Goal: Transaction & Acquisition: Purchase product/service

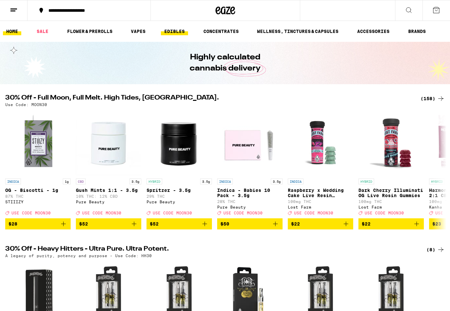
click at [176, 30] on link "EDIBLES" at bounding box center [174, 31] width 27 height 8
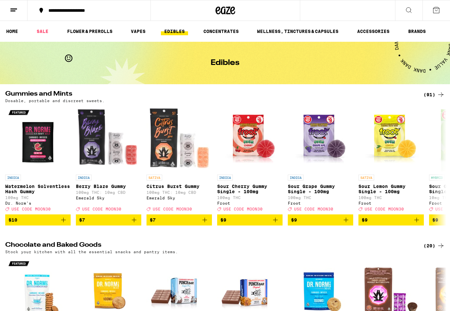
click at [435, 94] on div "(91)" at bounding box center [433, 95] width 21 height 8
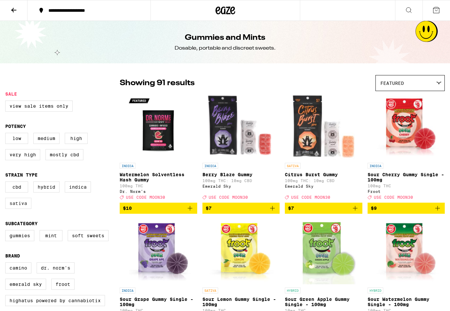
click at [21, 209] on label "Sativa" at bounding box center [18, 203] width 26 height 11
click at [7, 183] on input "Sativa" at bounding box center [7, 183] width 0 height 0
checkbox input "true"
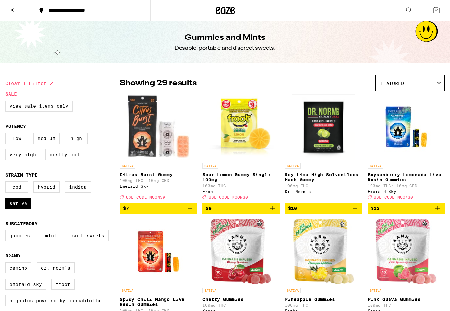
click at [28, 103] on label "View Sale Items Only" at bounding box center [38, 106] width 67 height 11
click at [7, 102] on input "View Sale Items Only" at bounding box center [7, 102] width 0 height 0
checkbox input "true"
